Goal: Information Seeking & Learning: Learn about a topic

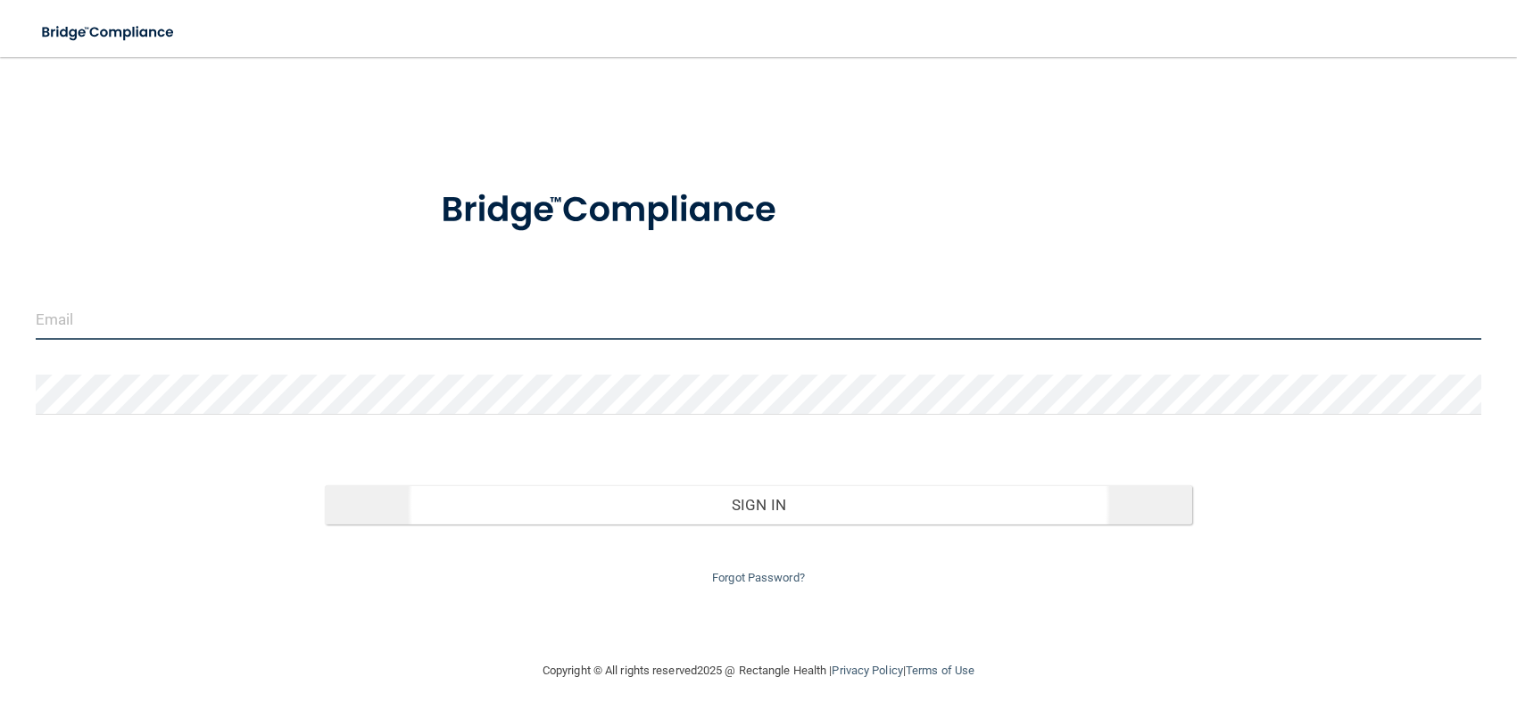
type input "[EMAIL_ADDRESS][DOMAIN_NAME]"
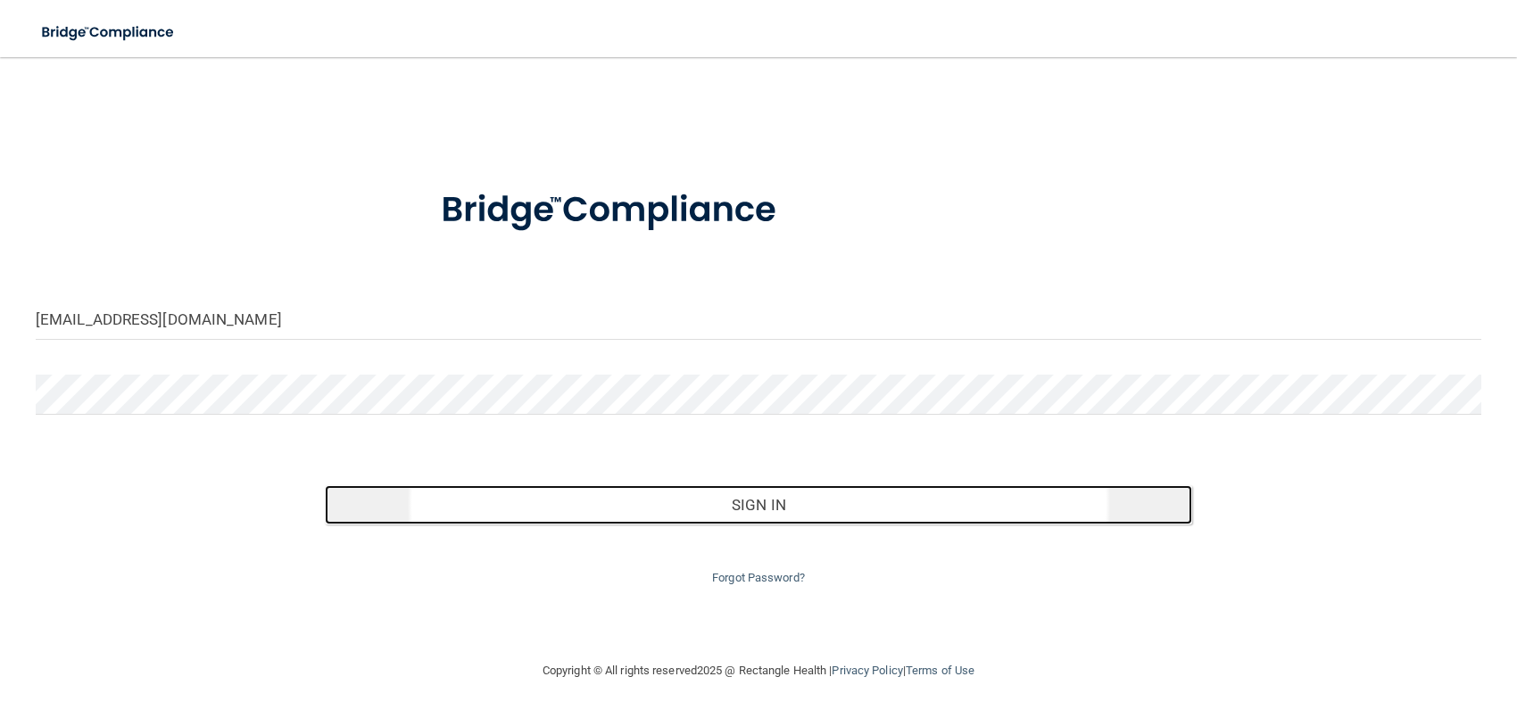
click at [758, 504] on button "Sign In" at bounding box center [758, 504] width 867 height 39
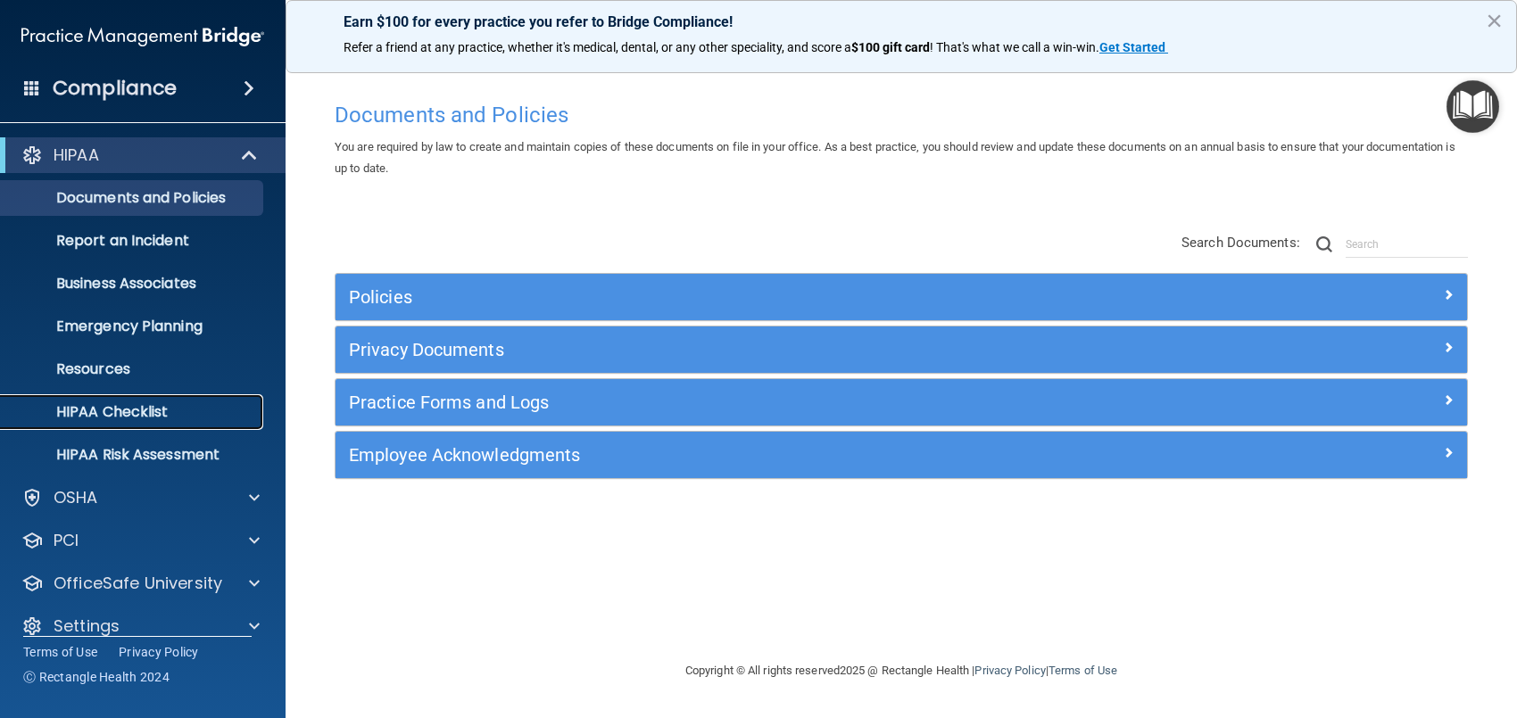
click at [129, 409] on p "HIPAA Checklist" at bounding box center [134, 412] width 244 height 18
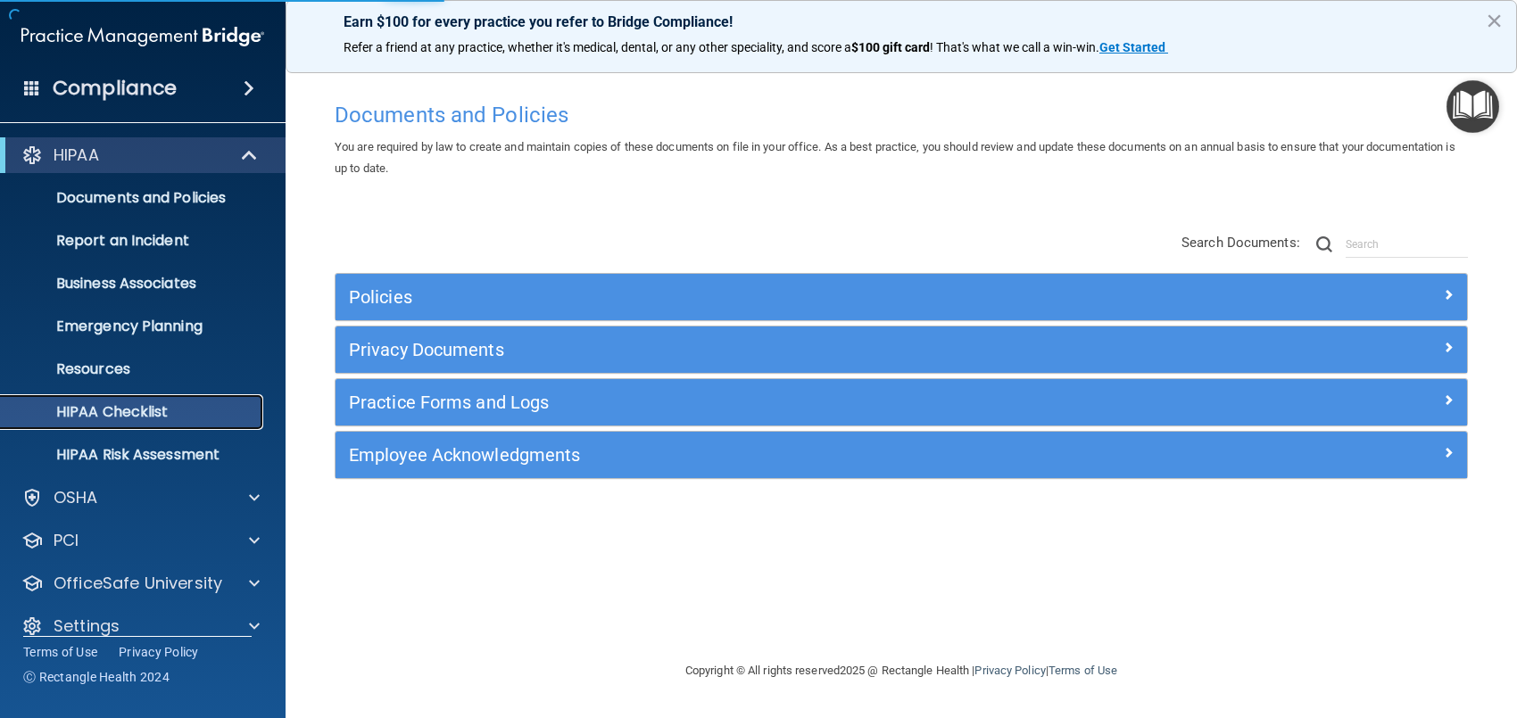
click at [129, 409] on p "HIPAA Checklist" at bounding box center [134, 412] width 244 height 18
click at [247, 498] on div at bounding box center [251, 497] width 45 height 21
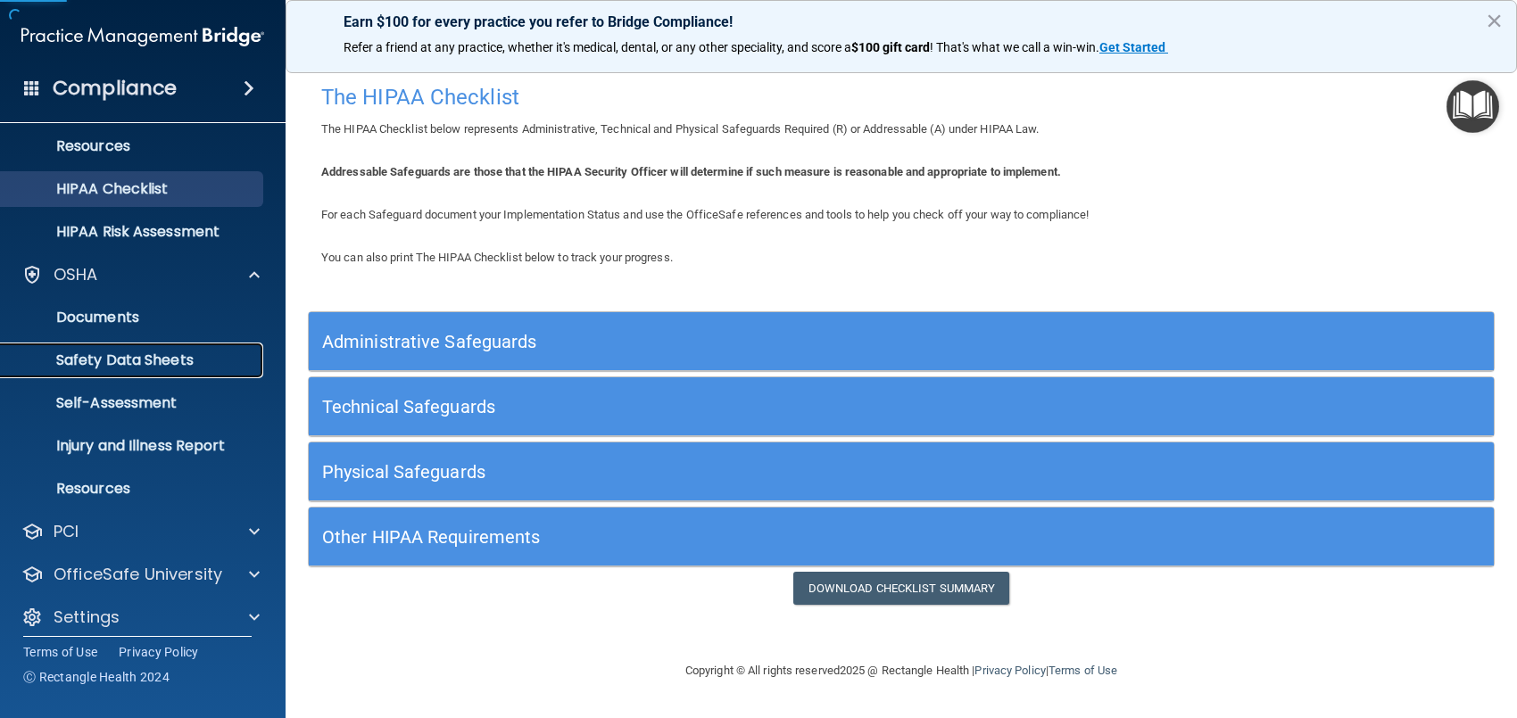
click at [140, 353] on p "Safety Data Sheets" at bounding box center [134, 361] width 244 height 18
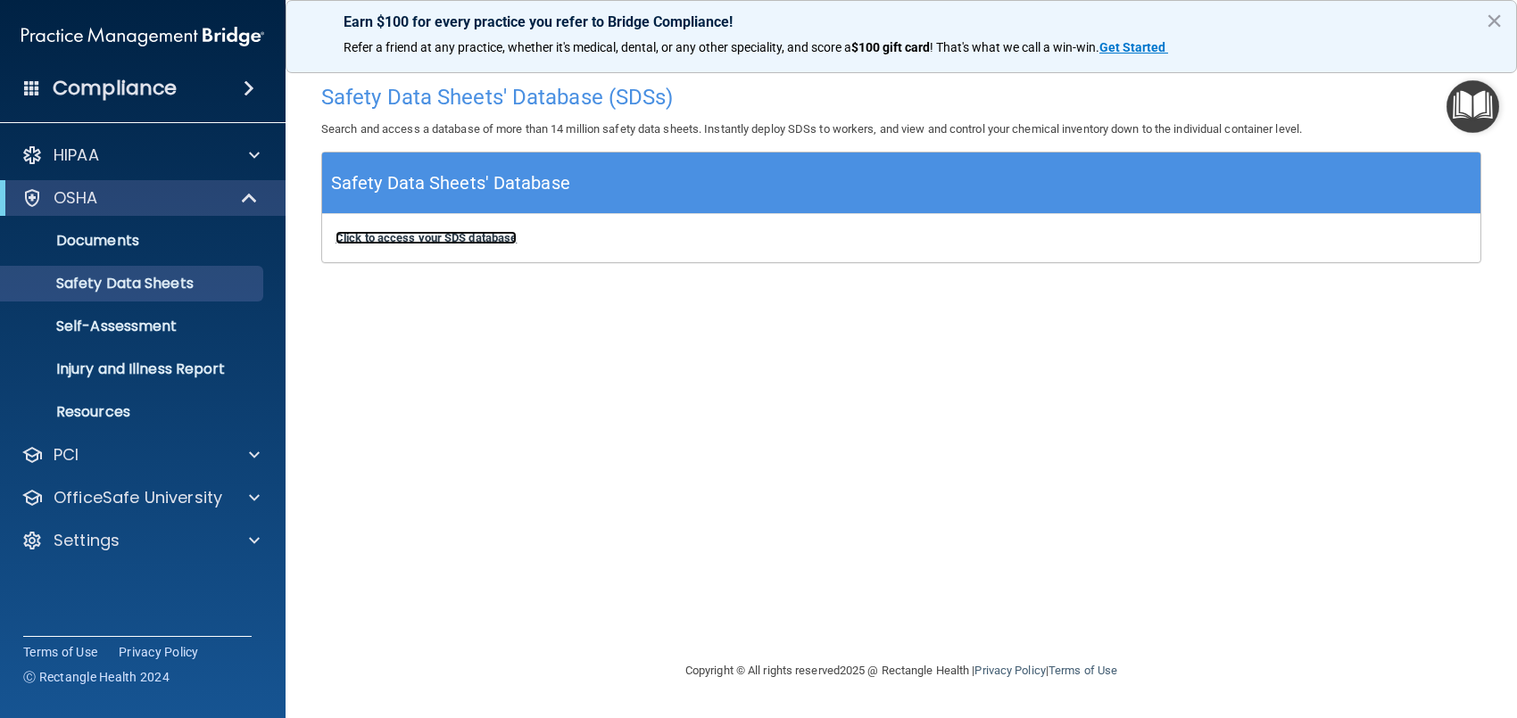
click at [412, 238] on b "Click to access your SDS database" at bounding box center [425, 237] width 181 height 13
click at [170, 336] on link "Self-Assessment" at bounding box center [122, 327] width 281 height 36
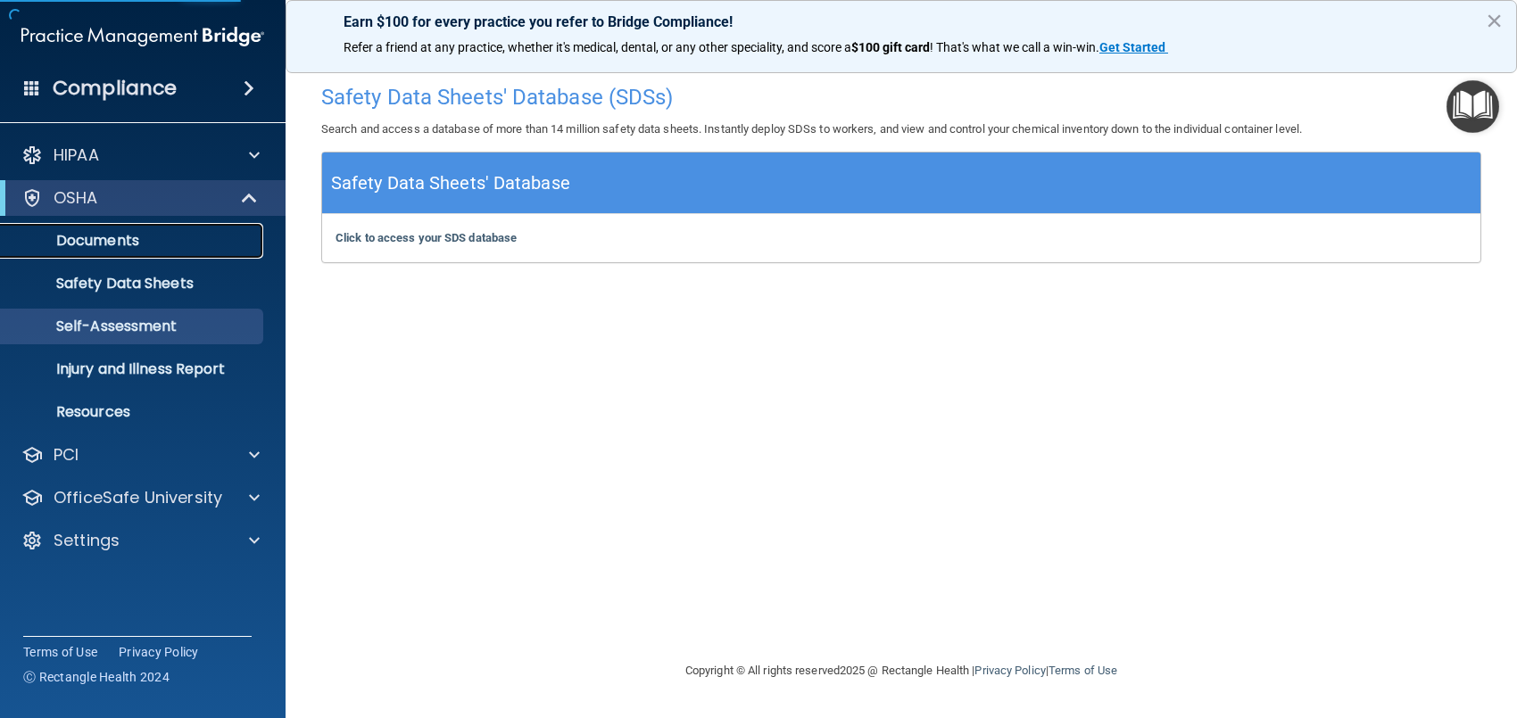
click at [127, 239] on p "Documents" at bounding box center [134, 241] width 244 height 18
